Goal: Ask a question

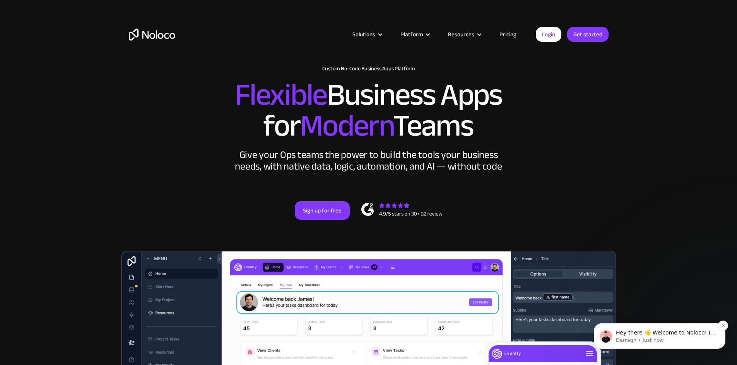
click at [677, 339] on p "Darragh • Just now" at bounding box center [666, 340] width 100 height 7
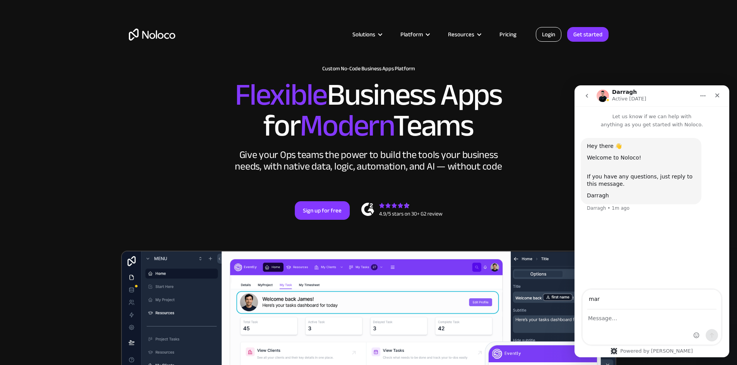
type input "mar"
click at [550, 39] on link "Login" at bounding box center [549, 34] width 26 height 15
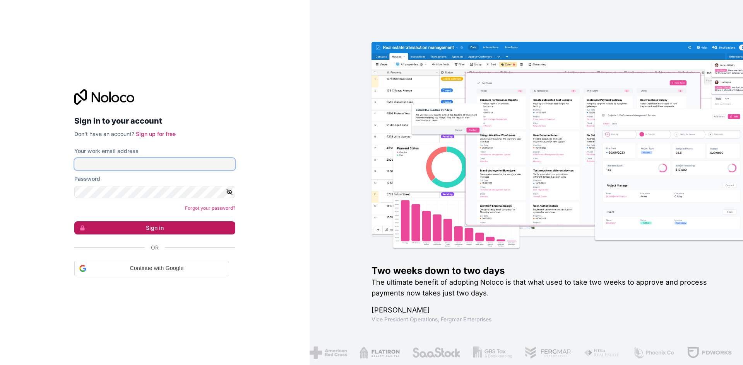
type input "[PERSON_NAME][EMAIL_ADDRESS][DOMAIN_NAME]"
click at [167, 230] on button "Sign in" at bounding box center [154, 228] width 161 height 13
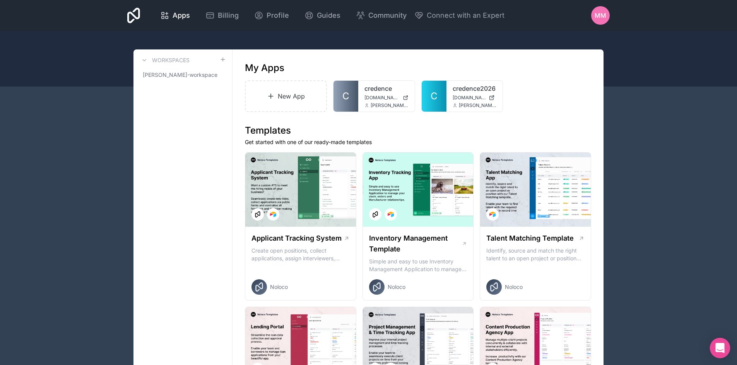
click at [719, 345] on icon "Open Intercom Messenger" at bounding box center [719, 348] width 9 height 10
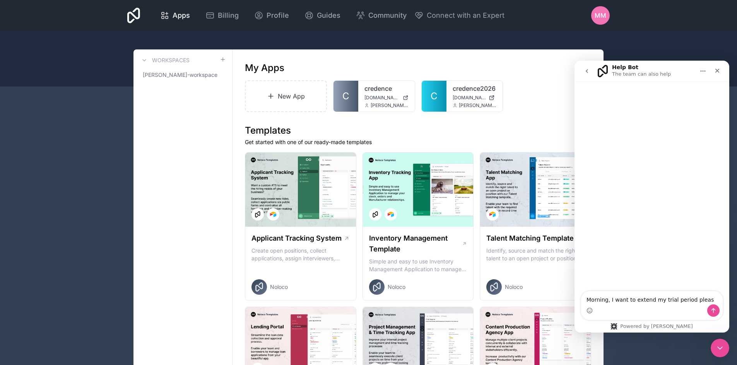
type textarea "Morning, I want to extend my trial period please"
click at [717, 343] on icon "Close Intercom Messenger" at bounding box center [718, 347] width 9 height 9
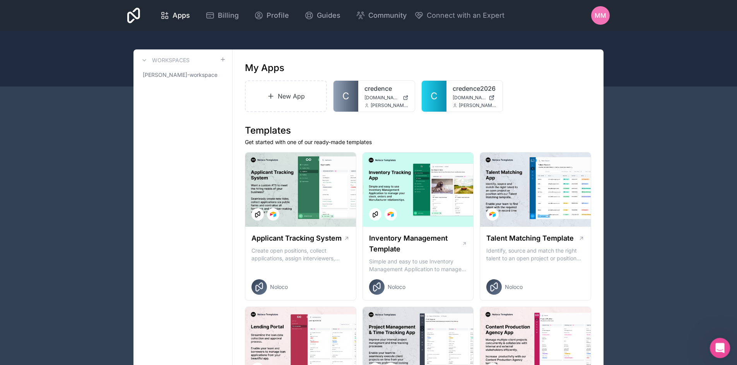
click at [720, 348] on icon "Open Intercom Messenger" at bounding box center [718, 347] width 13 height 13
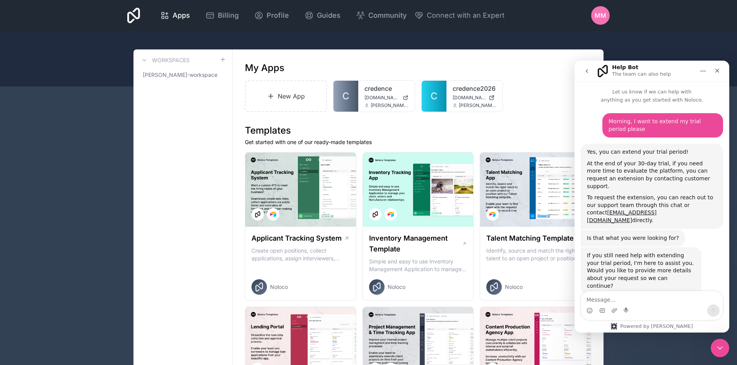
click at [647, 301] on textarea "Message…" at bounding box center [652, 298] width 142 height 13
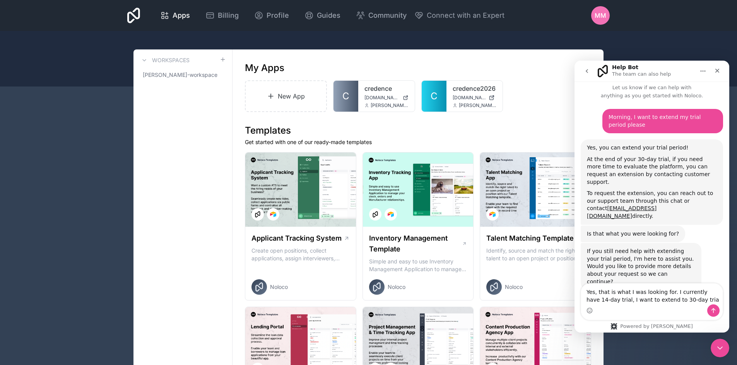
type textarea "Yes, that is what I was looking for. I currently have 14-day trial, I want to e…"
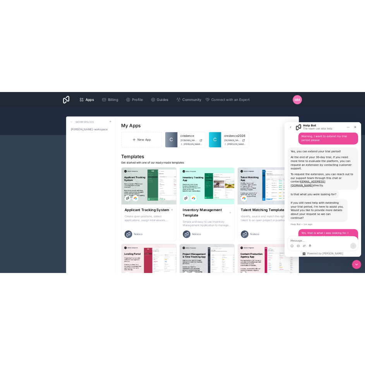
scroll to position [35, 0]
